Goal: Check status: Check status

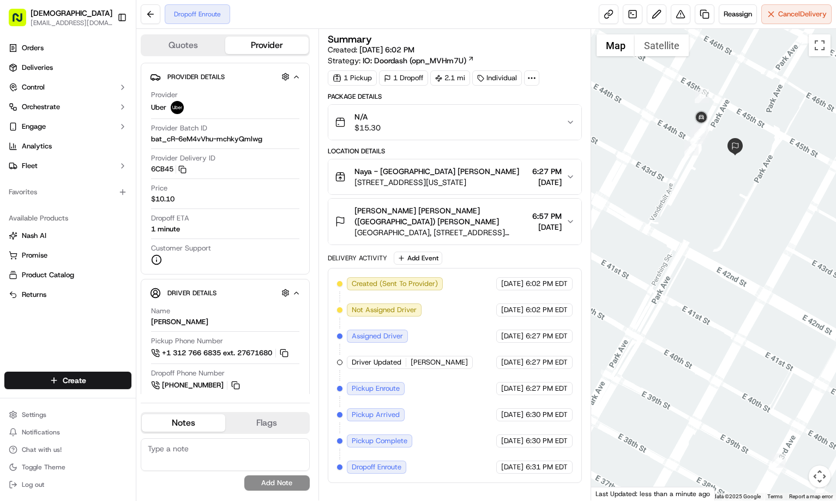
drag, startPoint x: 727, startPoint y: 135, endPoint x: 734, endPoint y: 179, distance: 44.2
click at [733, 178] on div at bounding box center [713, 264] width 245 height 471
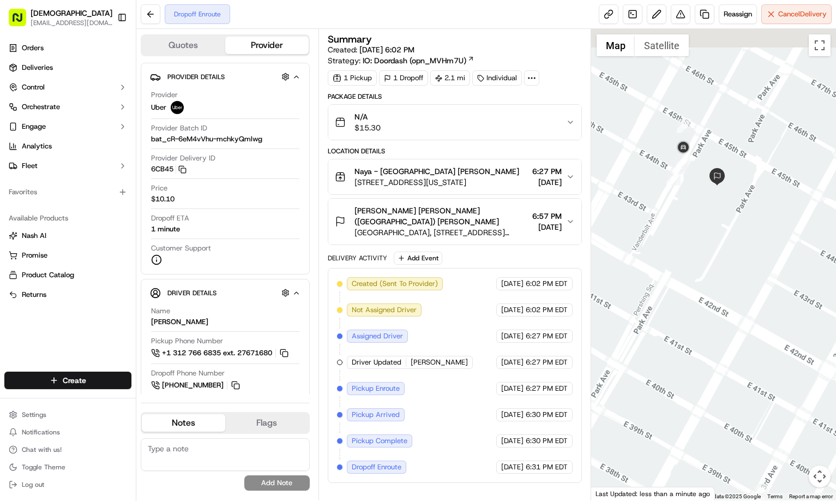
drag, startPoint x: 734, startPoint y: 184, endPoint x: 716, endPoint y: 209, distance: 30.9
click at [716, 209] on div at bounding box center [713, 264] width 245 height 471
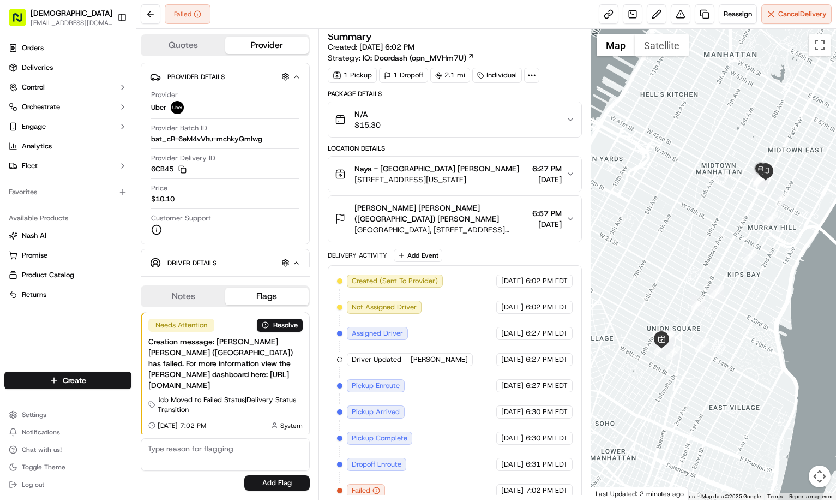
scroll to position [3, 0]
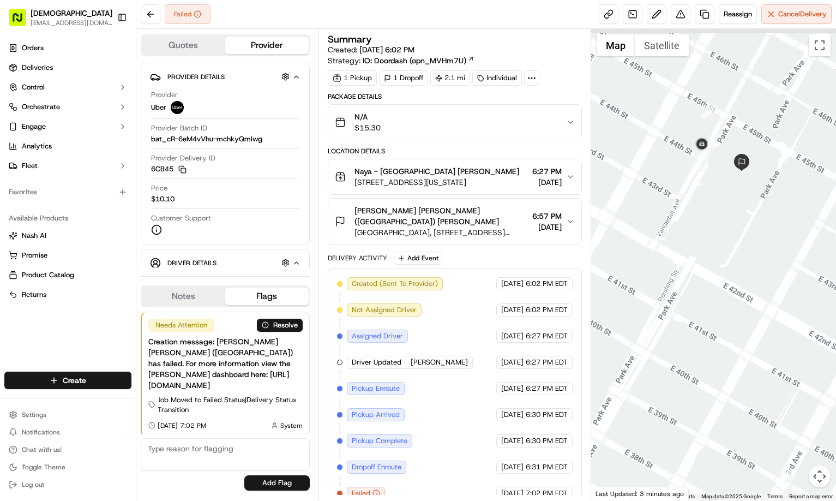
drag, startPoint x: 774, startPoint y: 165, endPoint x: 725, endPoint y: 235, distance: 85.5
click at [734, 235] on div at bounding box center [713, 264] width 245 height 471
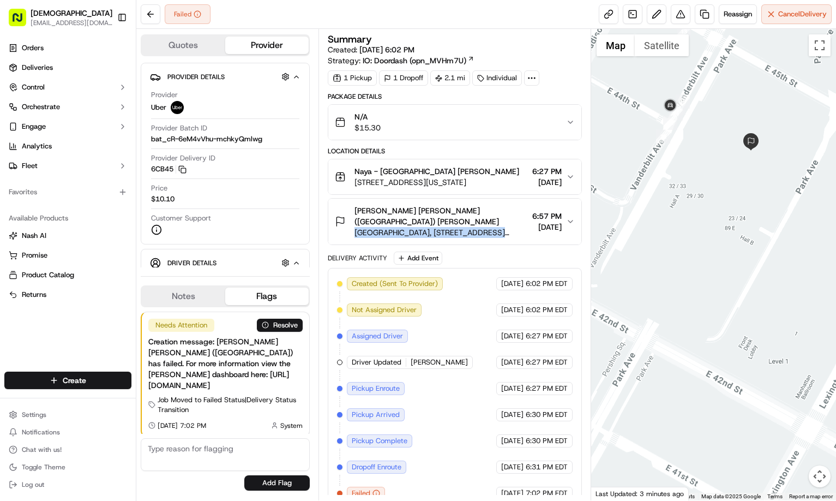
drag, startPoint x: 352, startPoint y: 223, endPoint x: 499, endPoint y: 221, distance: 146.7
click at [499, 221] on div "Gibson Dunn (NYC) Spencer Becerra MetLife Building, 200 Park Ave, New York, NY …" at bounding box center [431, 221] width 193 height 33
click at [427, 17] on div "Failed Reassign Cancel Delivery" at bounding box center [486, 14] width 700 height 29
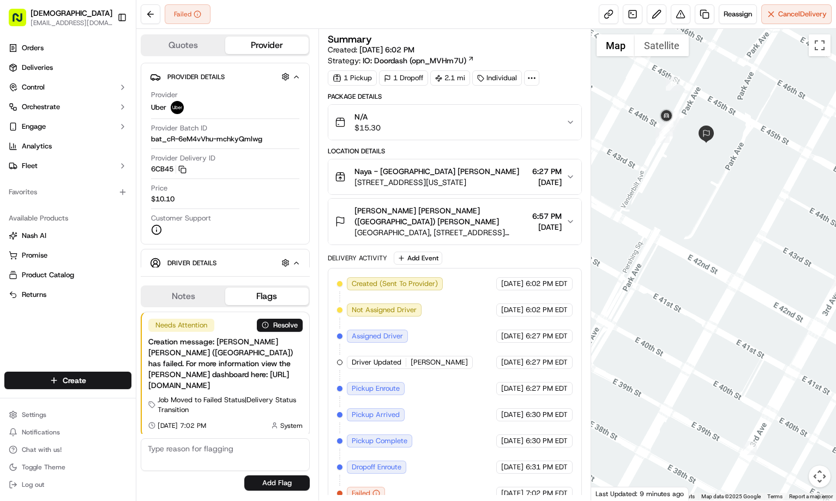
drag, startPoint x: 683, startPoint y: 153, endPoint x: 693, endPoint y: 167, distance: 17.6
click at [693, 167] on div at bounding box center [713, 264] width 245 height 471
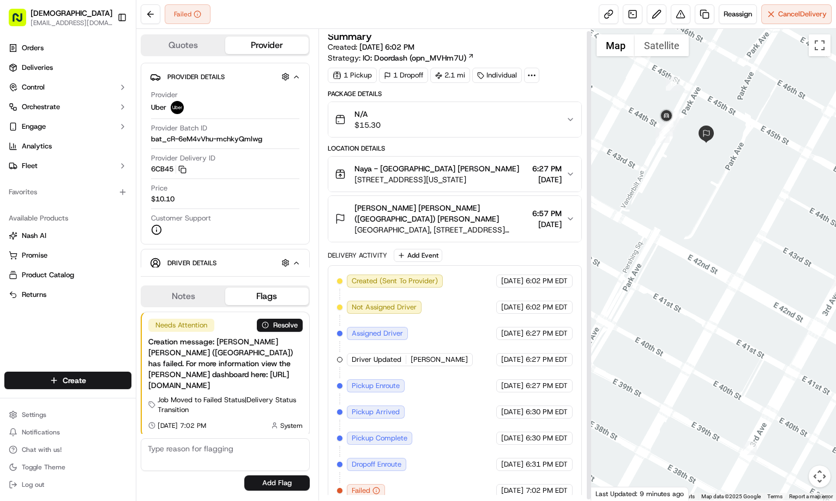
scroll to position [3, 0]
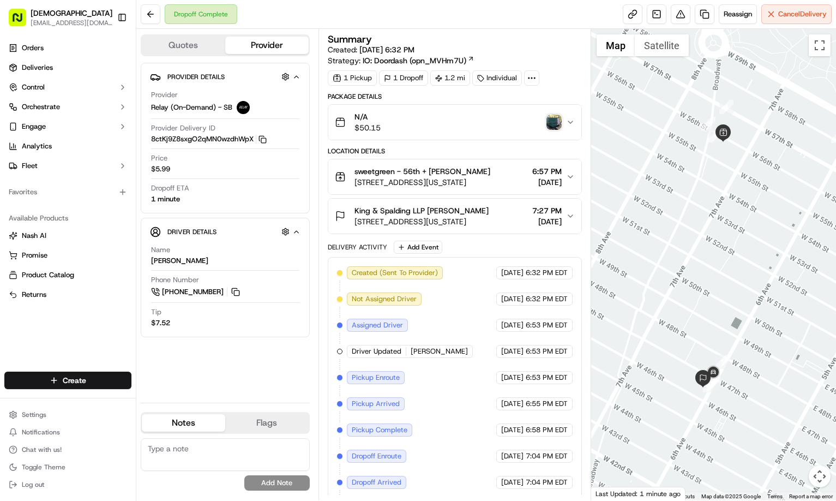
click at [557, 119] on img "button" at bounding box center [554, 122] width 15 height 15
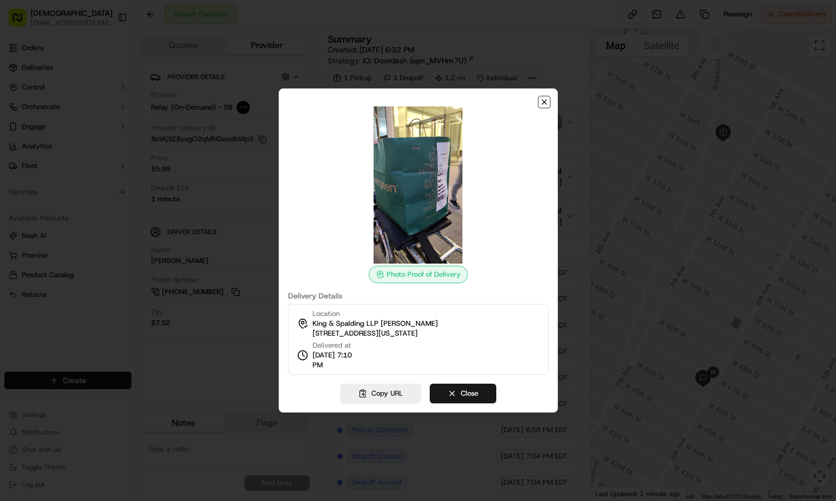
click at [544, 100] on icon "button" at bounding box center [544, 102] width 9 height 9
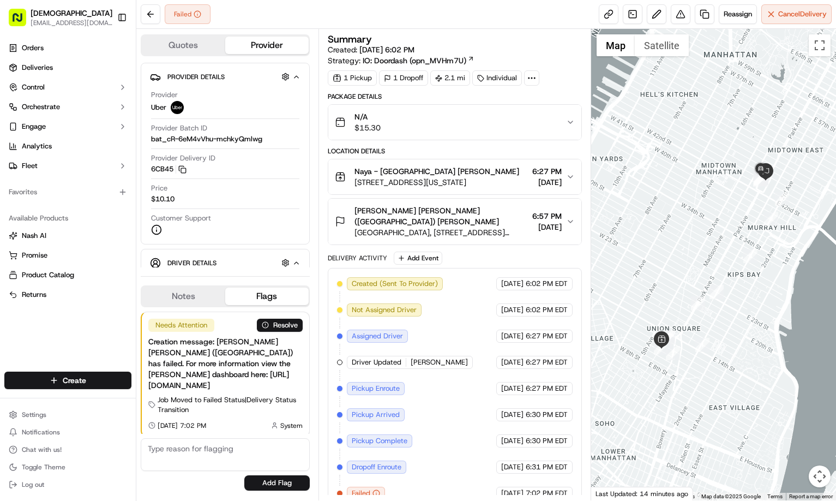
scroll to position [3, 0]
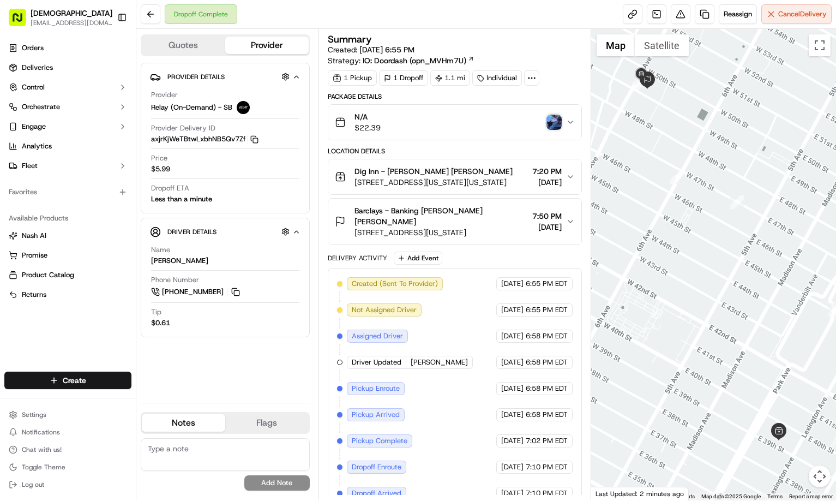
click at [554, 124] on img "button" at bounding box center [554, 122] width 15 height 15
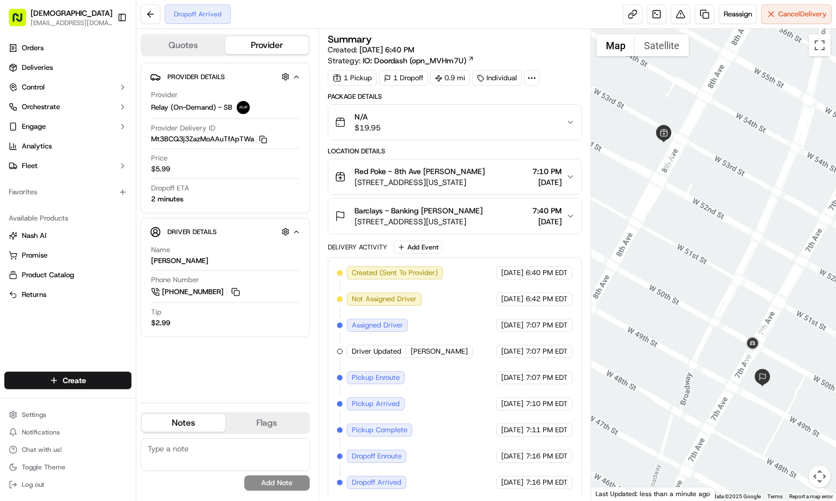
scroll to position [3, 0]
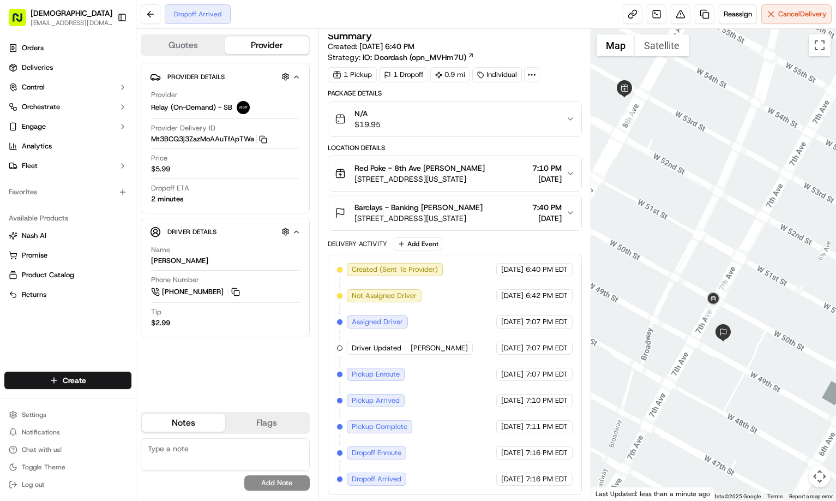
drag, startPoint x: 709, startPoint y: 354, endPoint x: 693, endPoint y: 309, distance: 48.0
click at [687, 309] on div at bounding box center [713, 264] width 245 height 471
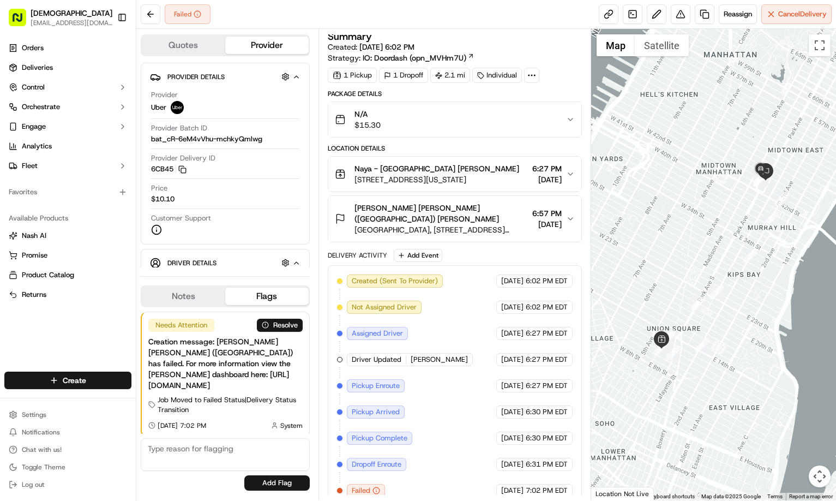
scroll to position [3, 0]
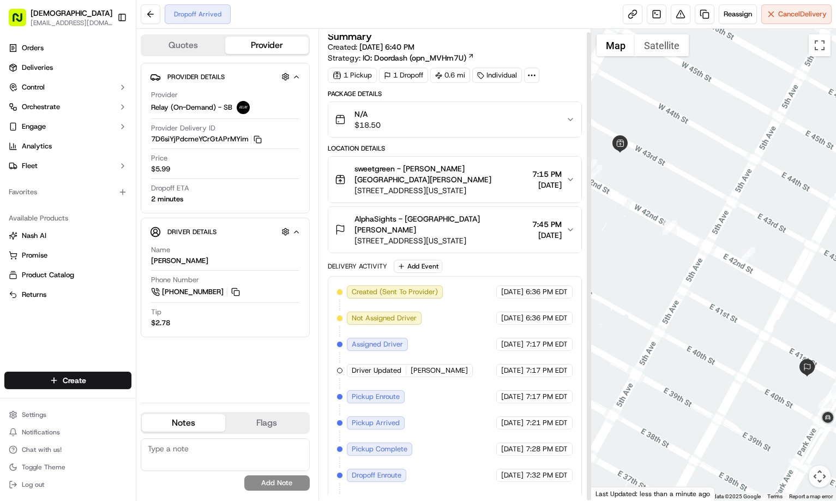
scroll to position [3, 0]
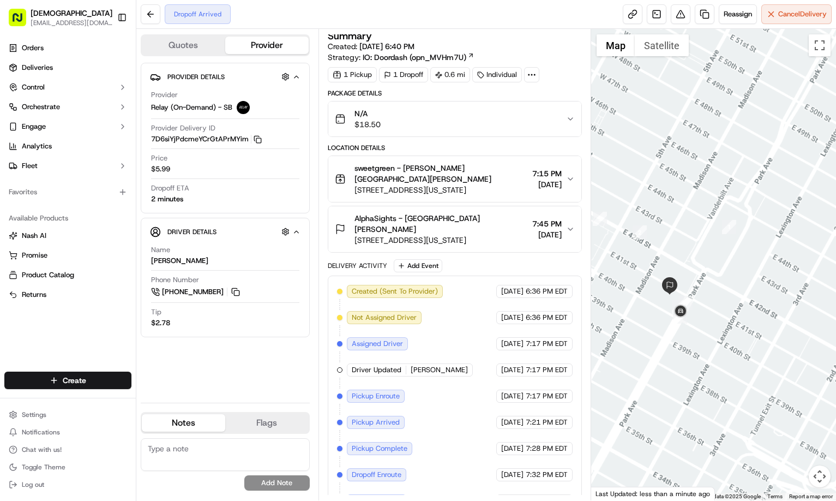
drag, startPoint x: 778, startPoint y: 406, endPoint x: 649, endPoint y: 313, distance: 159.7
click at [649, 313] on div at bounding box center [713, 264] width 245 height 471
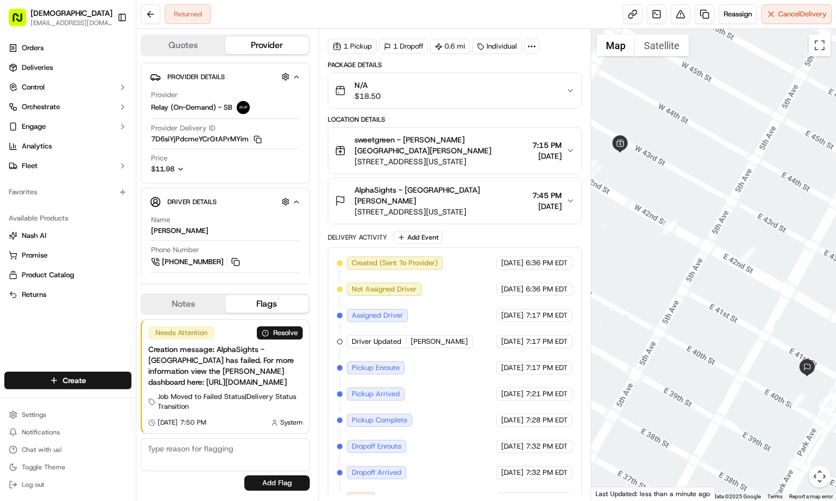
scroll to position [56, 0]
